Goal: Task Accomplishment & Management: Manage account settings

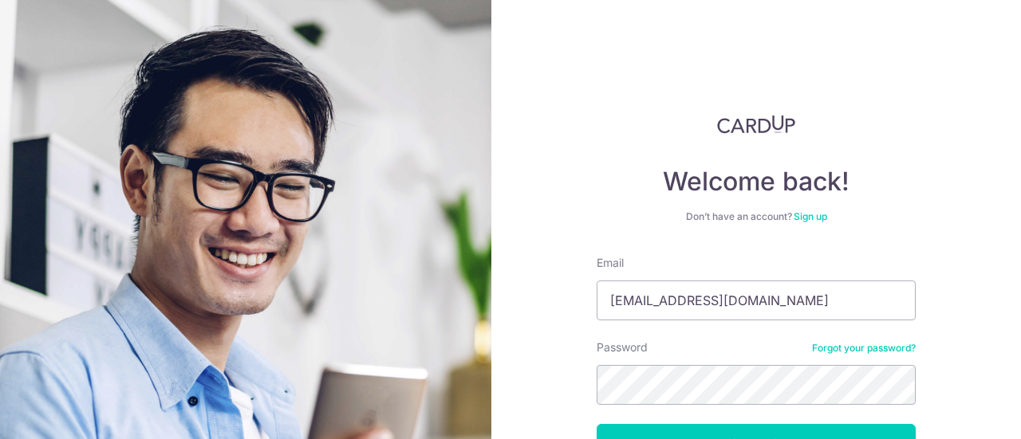
type input "kendricktanjr@gmail.com"
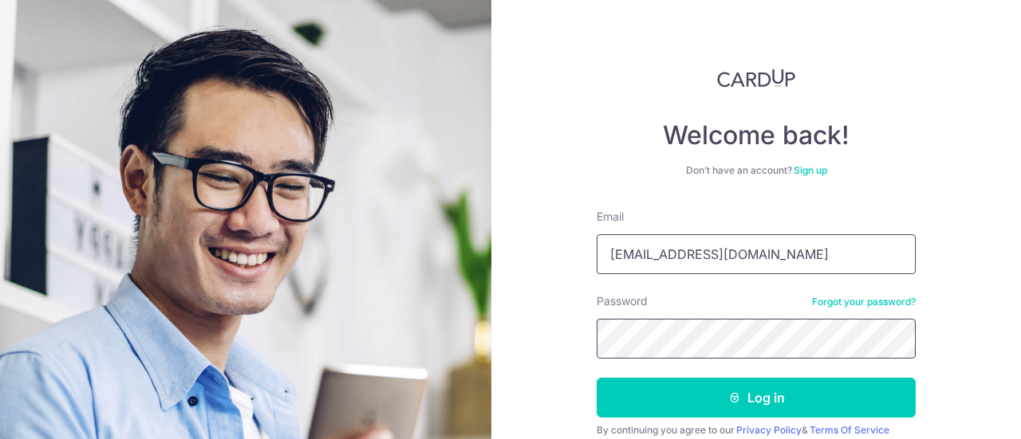
scroll to position [113, 0]
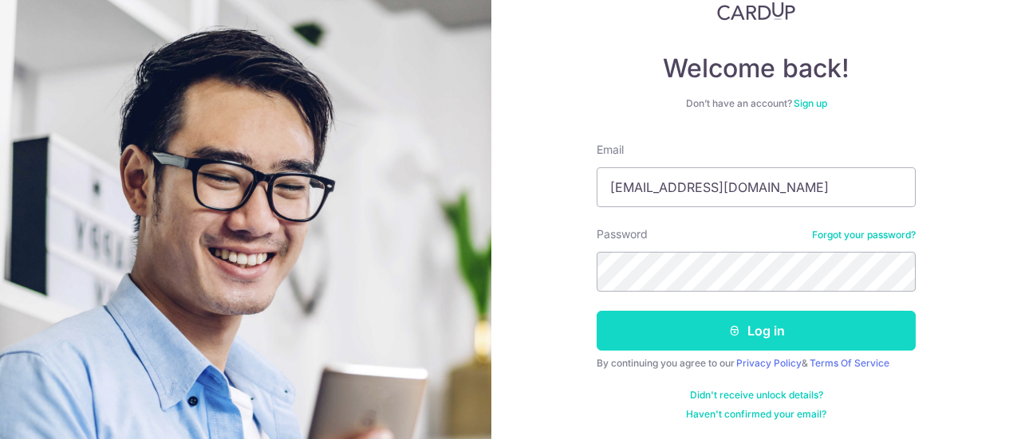
click at [742, 331] on button "Log in" at bounding box center [756, 331] width 319 height 40
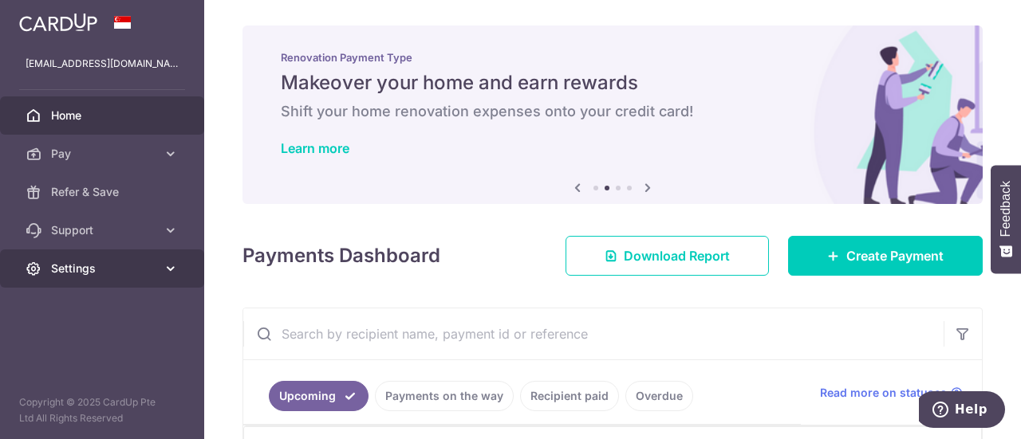
click at [173, 270] on icon at bounding box center [171, 269] width 16 height 16
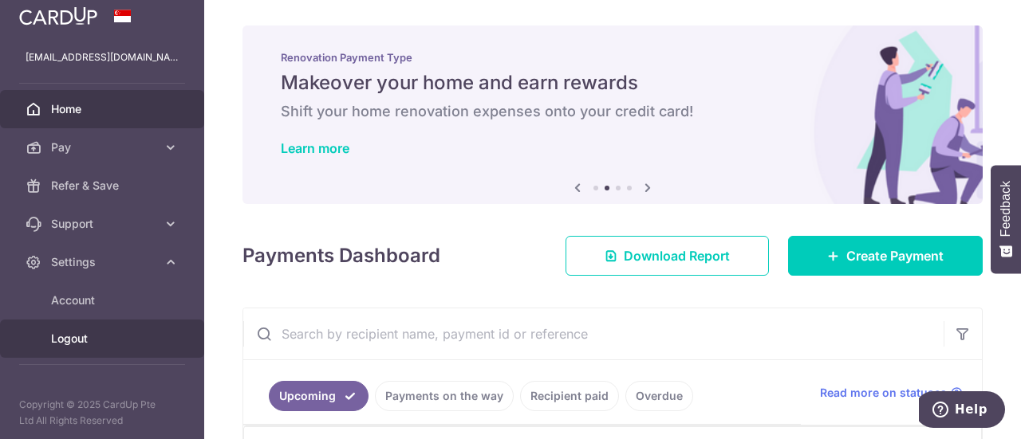
scroll to position [8, 0]
click at [92, 333] on span "Logout" at bounding box center [103, 337] width 105 height 16
